Goal: Check status: Check status

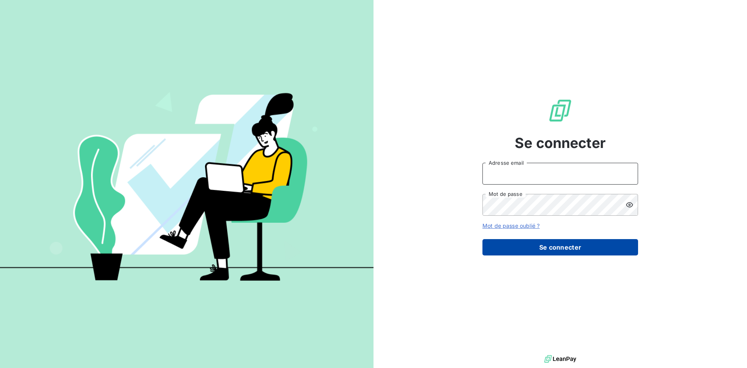
type input "[PERSON_NAME][EMAIL_ADDRESS][DOMAIN_NAME]"
click at [532, 248] on button "Se connecter" at bounding box center [561, 247] width 156 height 16
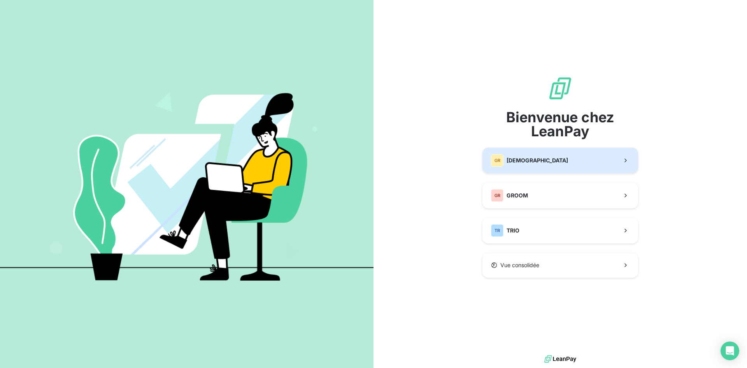
click at [509, 163] on span "[DEMOGRAPHIC_DATA]" at bounding box center [538, 160] width 62 height 8
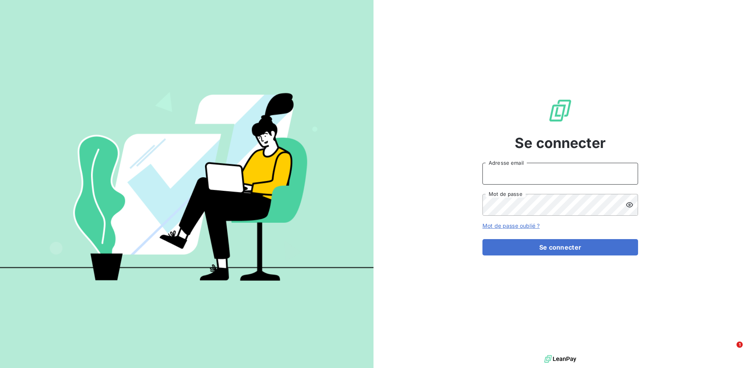
type input "[PERSON_NAME][EMAIL_ADDRESS][DOMAIN_NAME]"
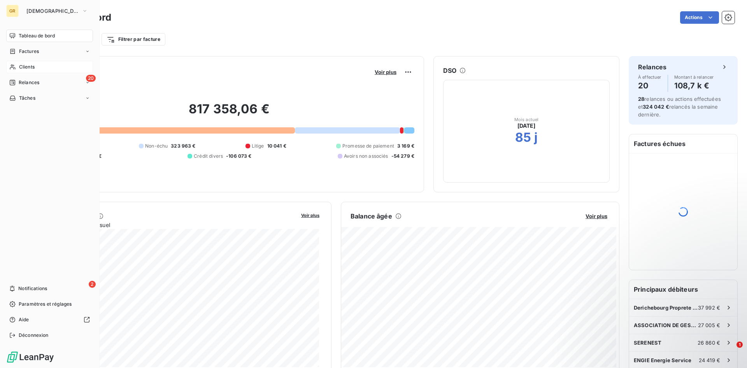
click at [16, 65] on div "Clients" at bounding box center [49, 67] width 87 height 12
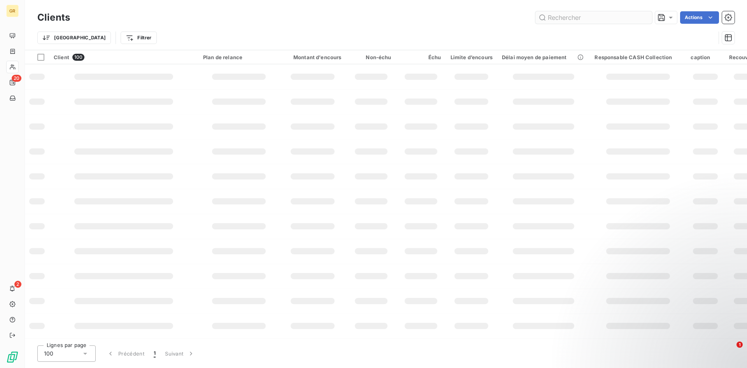
click at [593, 20] on input "text" at bounding box center [594, 17] width 117 height 12
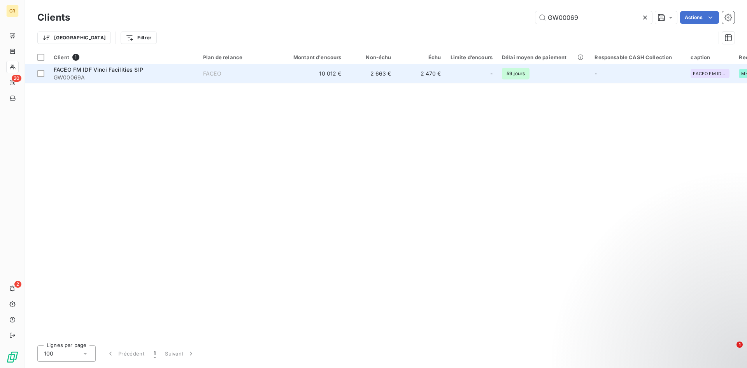
type input "GW00069"
click at [171, 72] on div "FACEO FM IDF Vinci Facilities SIP" at bounding box center [124, 70] width 140 height 8
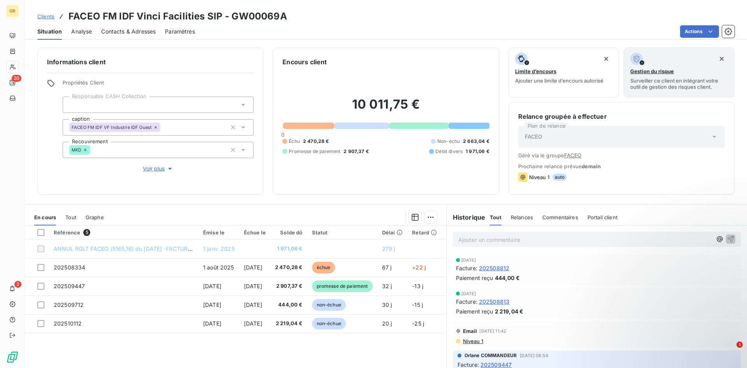
click at [67, 215] on span "Tout" at bounding box center [70, 217] width 11 height 6
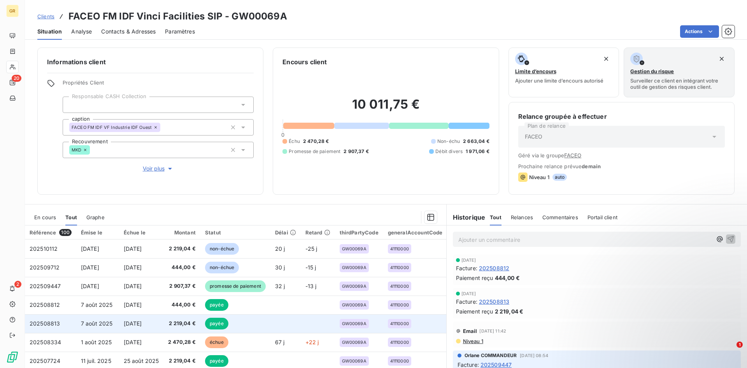
click at [142, 320] on span "[DATE]" at bounding box center [133, 323] width 18 height 7
